Goal: Information Seeking & Learning: Learn about a topic

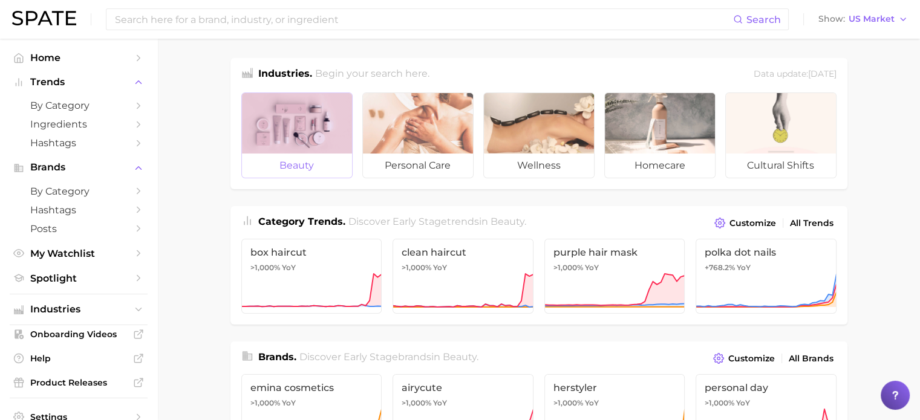
click at [291, 114] on div at bounding box center [297, 123] width 110 height 60
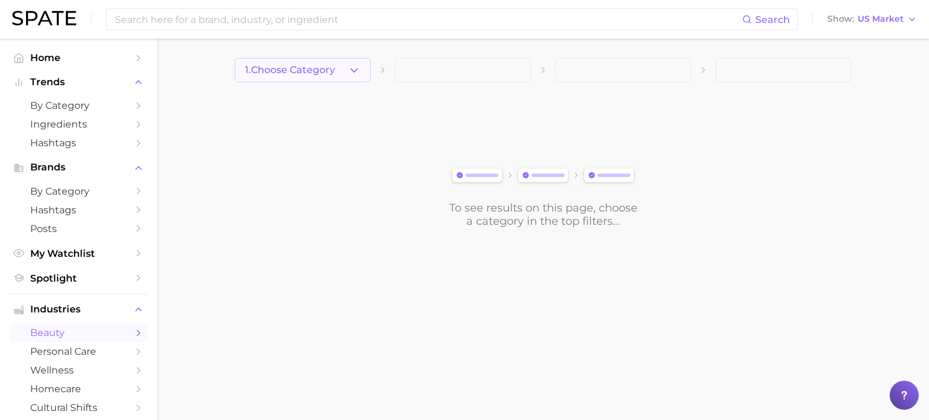
click at [355, 67] on icon "button" at bounding box center [354, 70] width 13 height 13
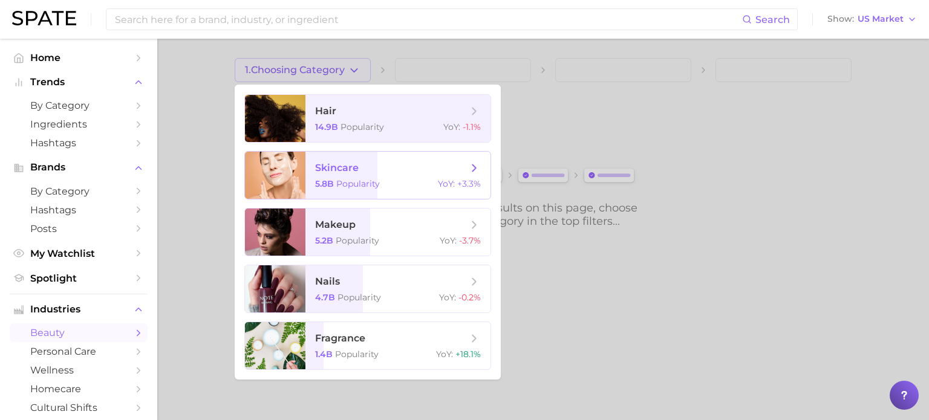
click at [351, 171] on span "skincare" at bounding box center [337, 167] width 44 height 11
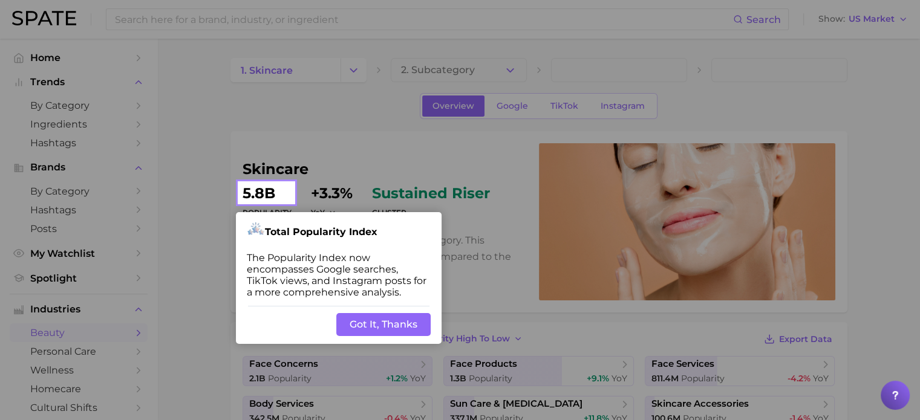
click at [391, 324] on button "Got It, Thanks" at bounding box center [383, 324] width 94 height 23
